Goal: Task Accomplishment & Management: Use online tool/utility

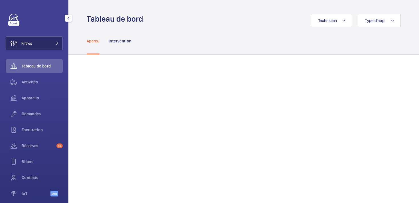
click at [46, 45] on button "Filtres" at bounding box center [34, 43] width 57 height 14
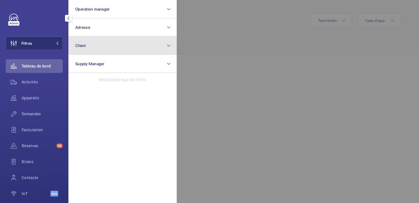
click at [87, 49] on button "Client" at bounding box center [122, 45] width 108 height 18
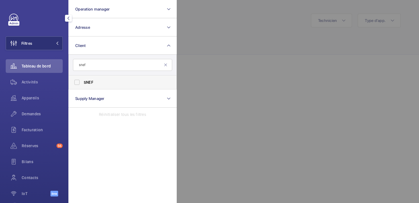
type input "snef"
click at [78, 82] on label "SNEF" at bounding box center [118, 83] width 99 height 14
click at [78, 82] on input "SNEF" at bounding box center [76, 82] width 11 height 11
checkbox input "true"
click at [47, 82] on span "Activités" at bounding box center [42, 82] width 41 height 6
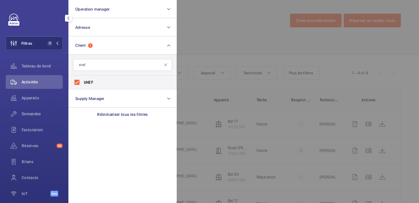
click at [237, 33] on div at bounding box center [386, 101] width 419 height 203
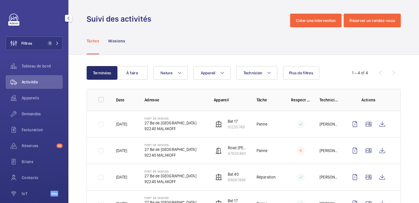
scroll to position [28, 0]
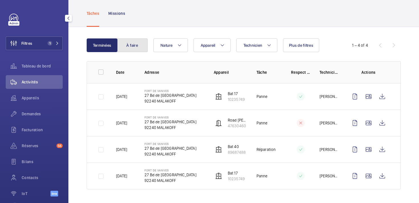
click at [139, 48] on button "À faire" at bounding box center [132, 45] width 31 height 14
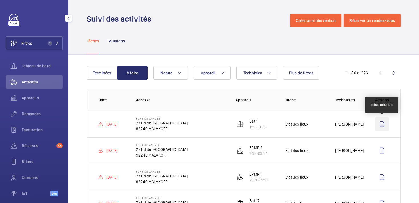
click at [378, 123] on wm-front-icon-button at bounding box center [382, 124] width 14 height 14
